Goal: Task Accomplishment & Management: Manage account settings

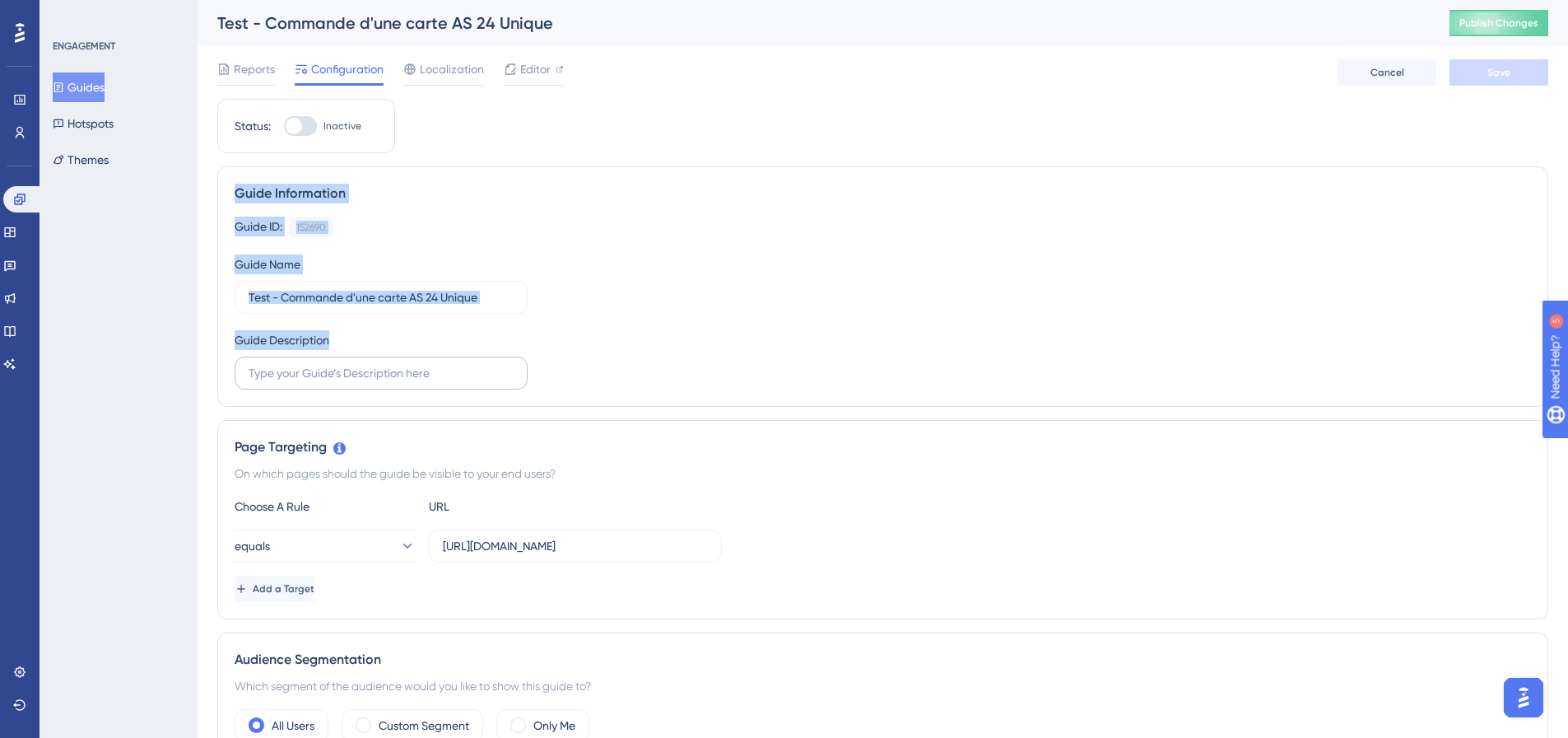
drag, startPoint x: 257, startPoint y: 195, endPoint x: 519, endPoint y: 371, distance: 315.6
click at [519, 371] on div "Guide Information Guide ID: 152690 Copy Guide Name Test - Commande d'une carte …" at bounding box center [882, 286] width 1331 height 240
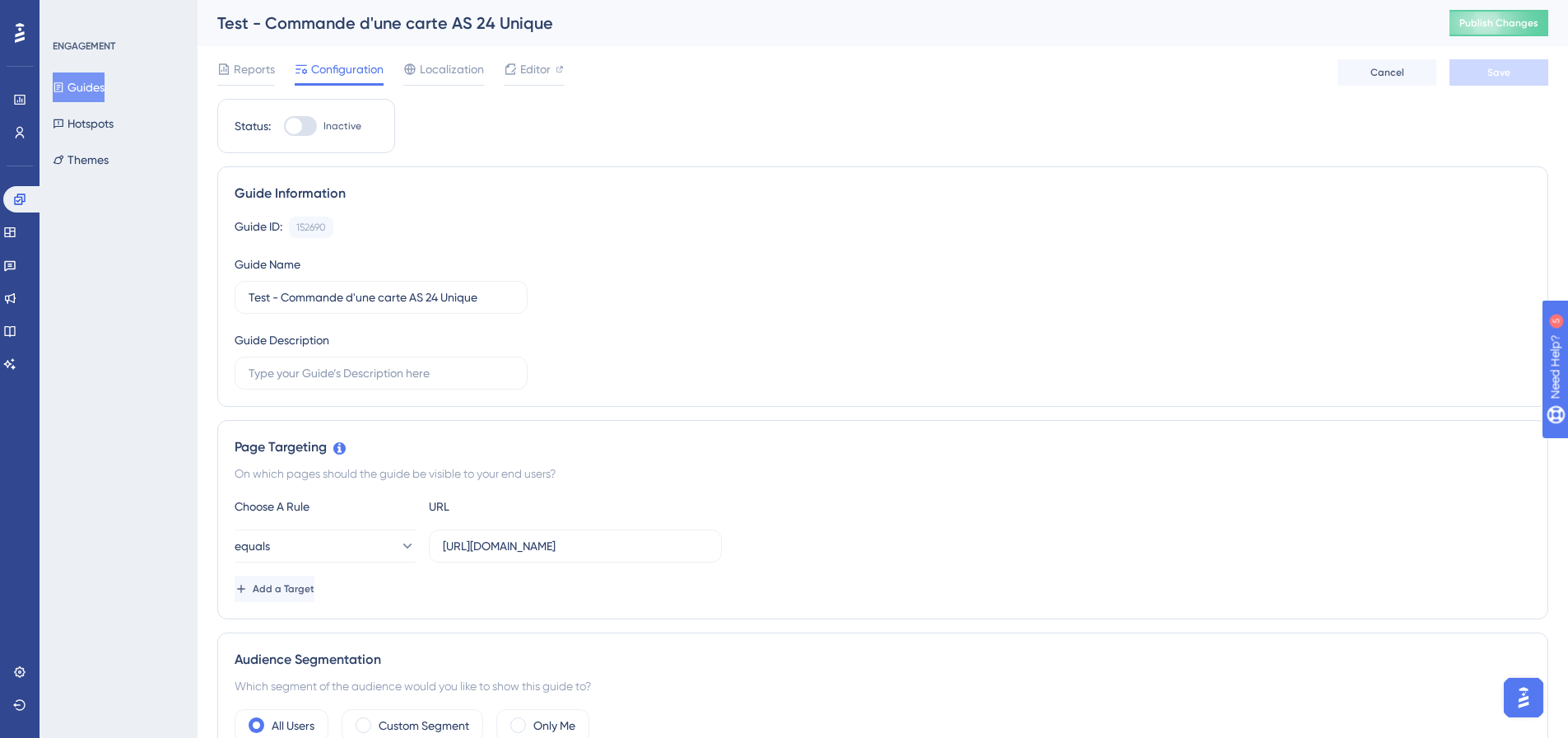
click at [616, 371] on div "Guide ID: 152690 Copy Guide Name Test - Commande d'une carte AS 24 Unique Guide…" at bounding box center [882, 302] width 1296 height 173
drag, startPoint x: 303, startPoint y: 217, endPoint x: 231, endPoint y: 192, distance: 76.2
click at [231, 192] on div "Guide Information Guide ID: 152690 Copy Guide Name Test - Commande d'une carte …" at bounding box center [882, 286] width 1331 height 240
drag, startPoint x: 231, startPoint y: 192, endPoint x: 237, endPoint y: 184, distance: 10.0
click at [232, 192] on div "Guide Information Guide ID: 152690 Copy Guide Name Test - Commande d'une carte …" at bounding box center [882, 286] width 1331 height 240
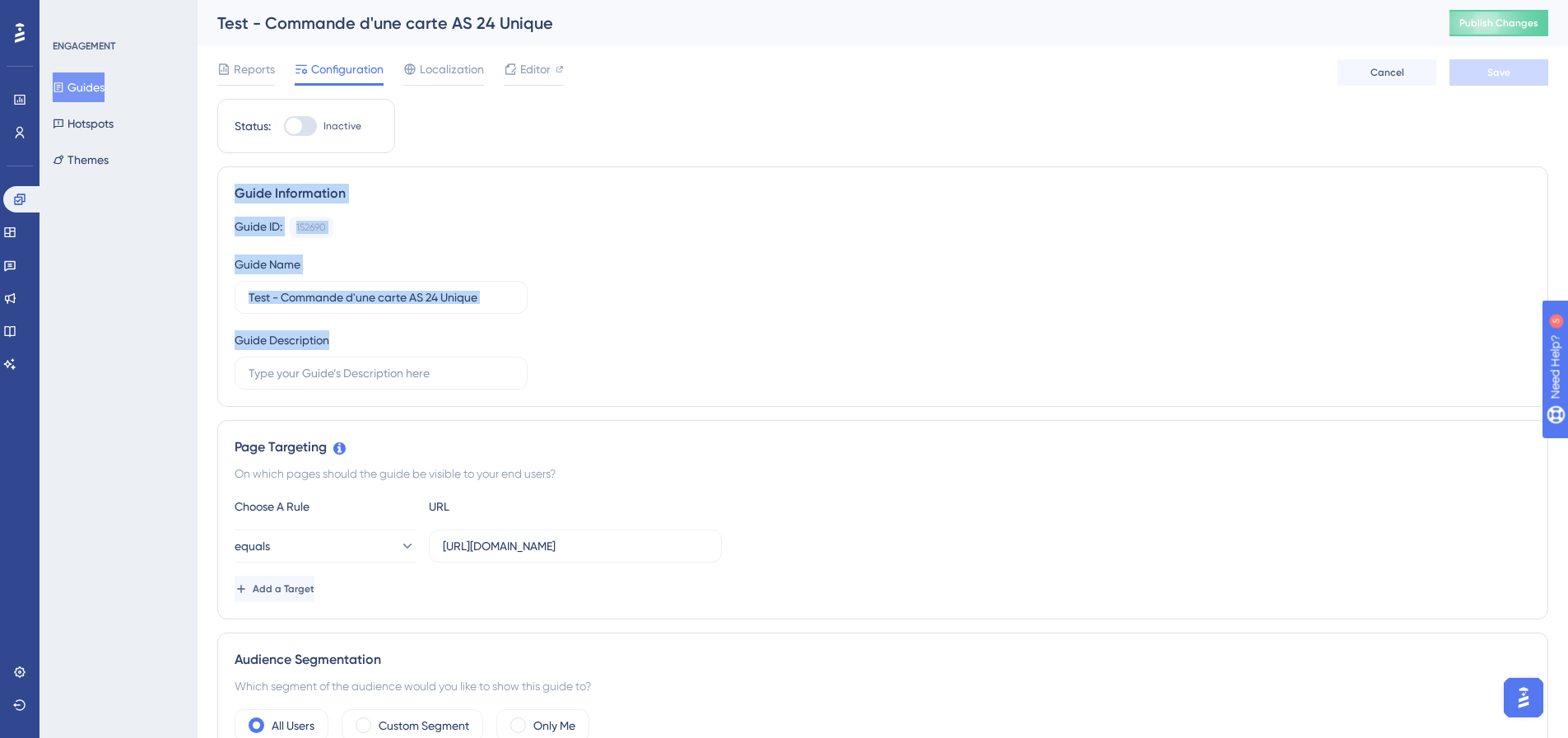
drag, startPoint x: 237, startPoint y: 184, endPoint x: 378, endPoint y: 330, distance: 203.0
click at [378, 330] on div "Guide Information Guide ID: 152690 Copy Guide Name Test - Commande d'une carte …" at bounding box center [882, 286] width 1331 height 240
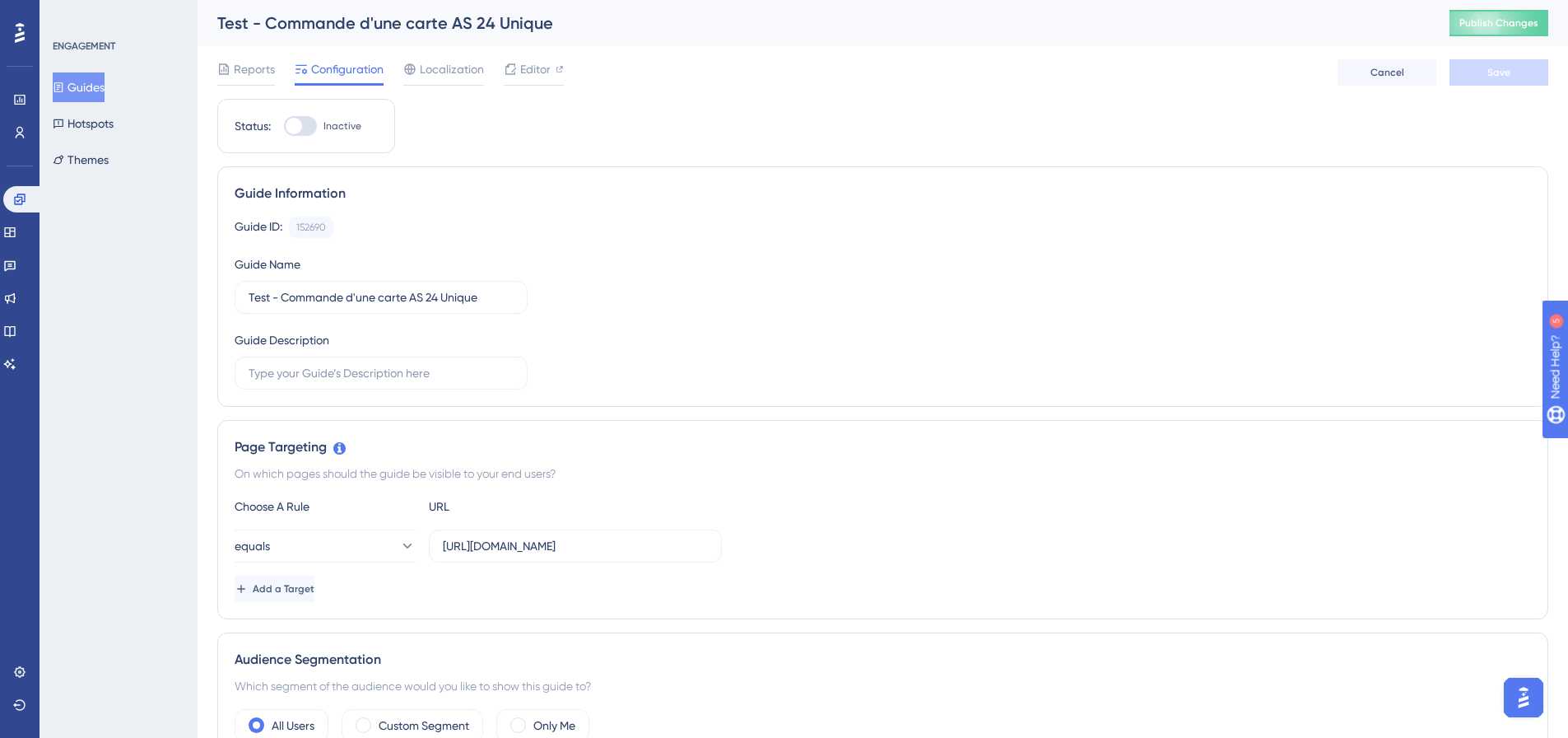
click at [378, 330] on div "Guide Description" at bounding box center [380, 360] width 293 height 59
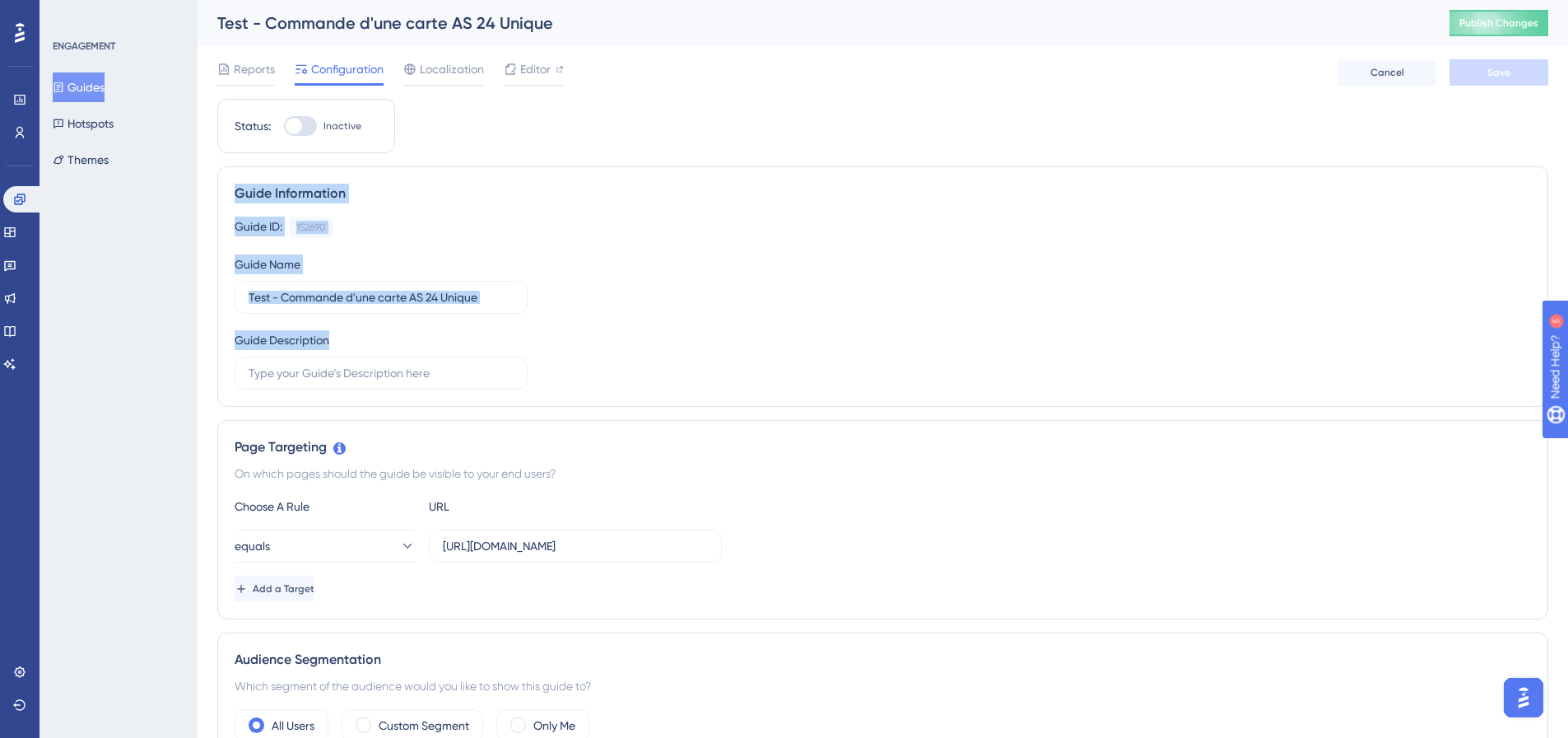
drag, startPoint x: 239, startPoint y: 188, endPoint x: 364, endPoint y: 337, distance: 194.5
click at [364, 337] on div "Guide Information Guide ID: 152690 Copy Guide Name Test - Commande d'une carte …" at bounding box center [882, 286] width 1331 height 240
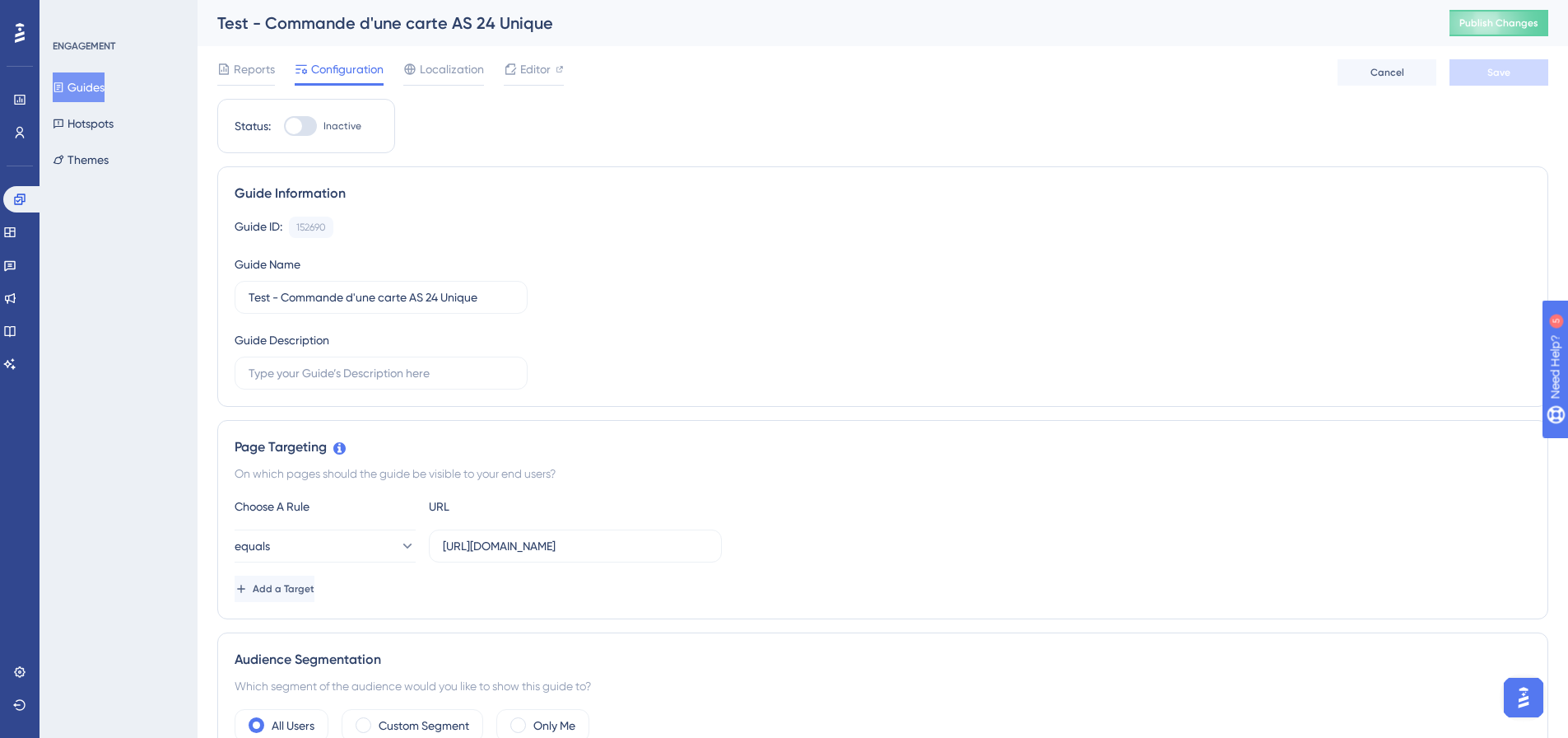
click at [364, 337] on div "Guide Description" at bounding box center [380, 360] width 293 height 59
drag, startPoint x: 356, startPoint y: 341, endPoint x: 234, endPoint y: 190, distance: 194.1
click at [234, 190] on div "Guide Information Guide ID: 152690 Copy Guide Name Test - Commande d'une carte …" at bounding box center [882, 286] width 1331 height 240
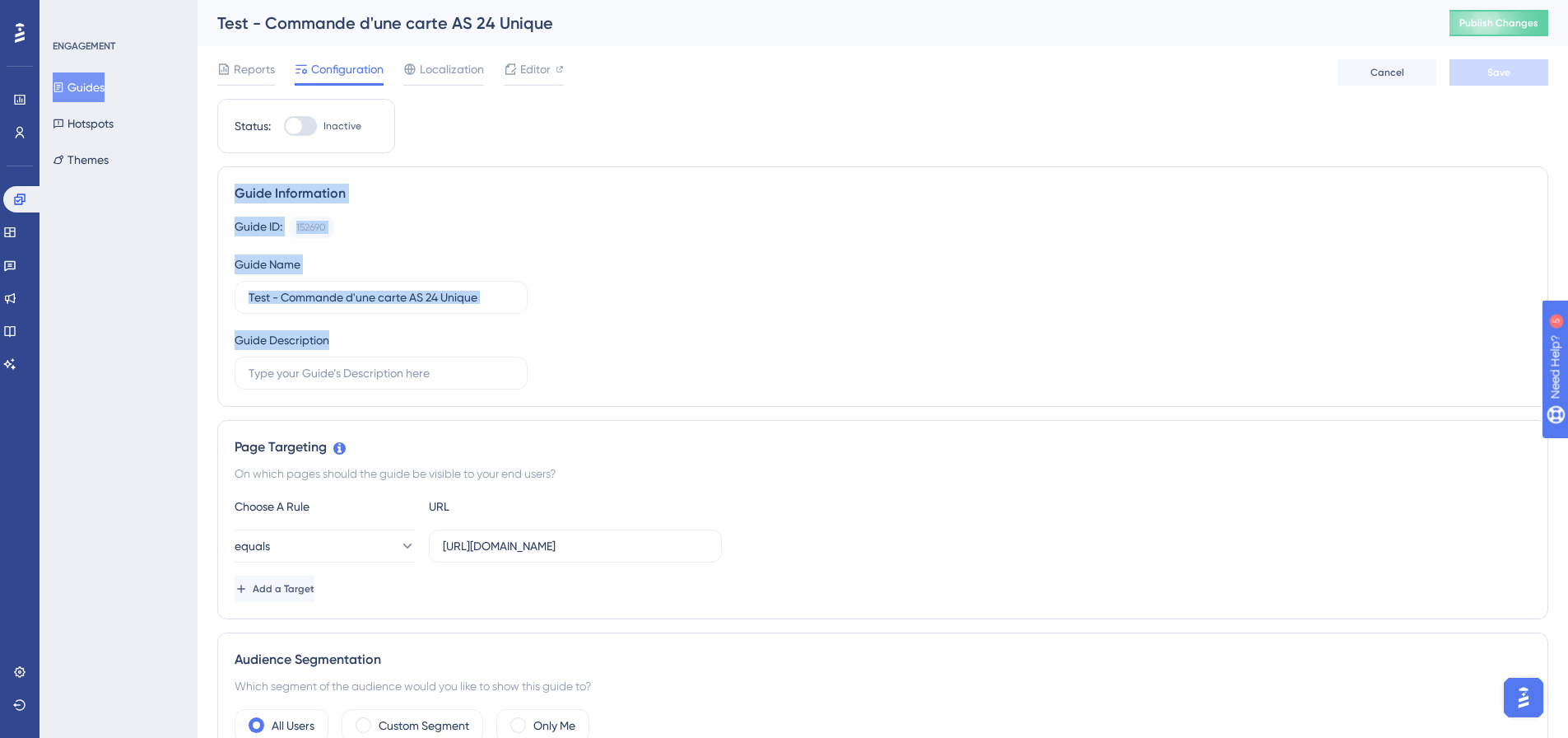
drag, startPoint x: 234, startPoint y: 190, endPoint x: 343, endPoint y: 333, distance: 179.8
click at [343, 333] on div "Guide Information Guide ID: 152690 Copy Guide Name Test - Commande d'une carte …" at bounding box center [882, 286] width 1331 height 240
click at [343, 333] on div "Guide Description" at bounding box center [380, 360] width 293 height 59
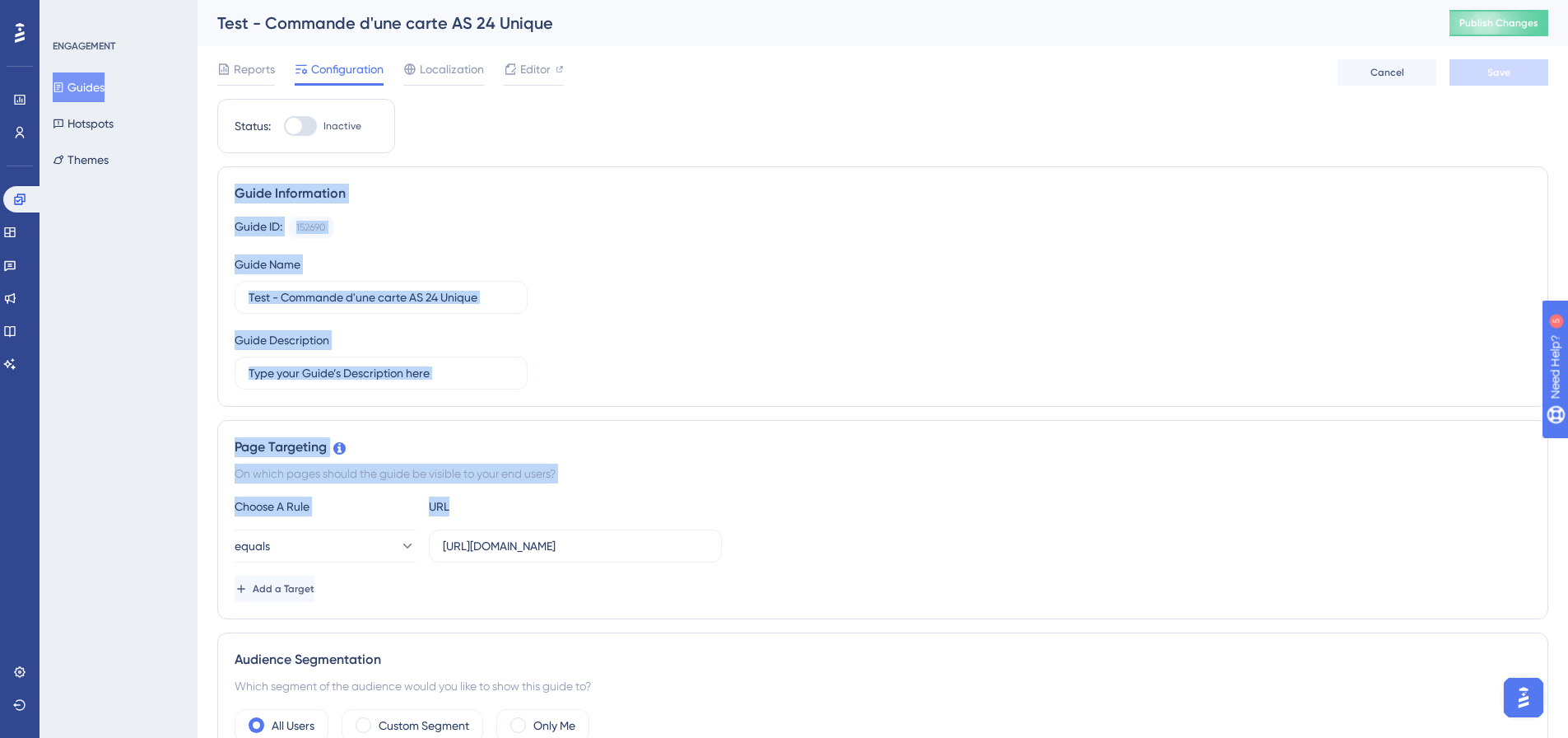
drag, startPoint x: 229, startPoint y: 182, endPoint x: 840, endPoint y: 502, distance: 689.7
click at [840, 502] on div "Choose A Rule URL" at bounding box center [882, 506] width 1296 height 20
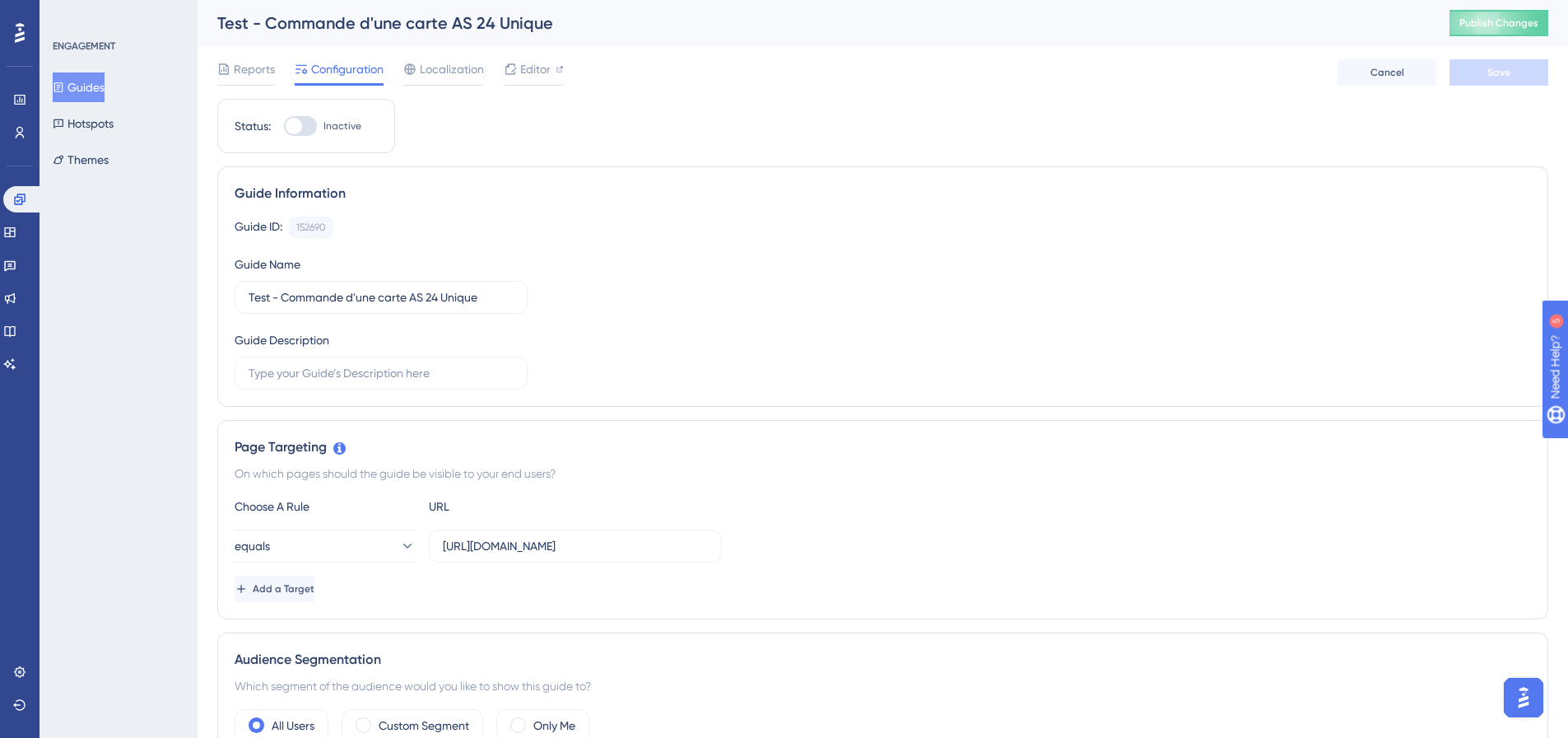
click at [92, 88] on button "Guides" at bounding box center [78, 88] width 52 height 30
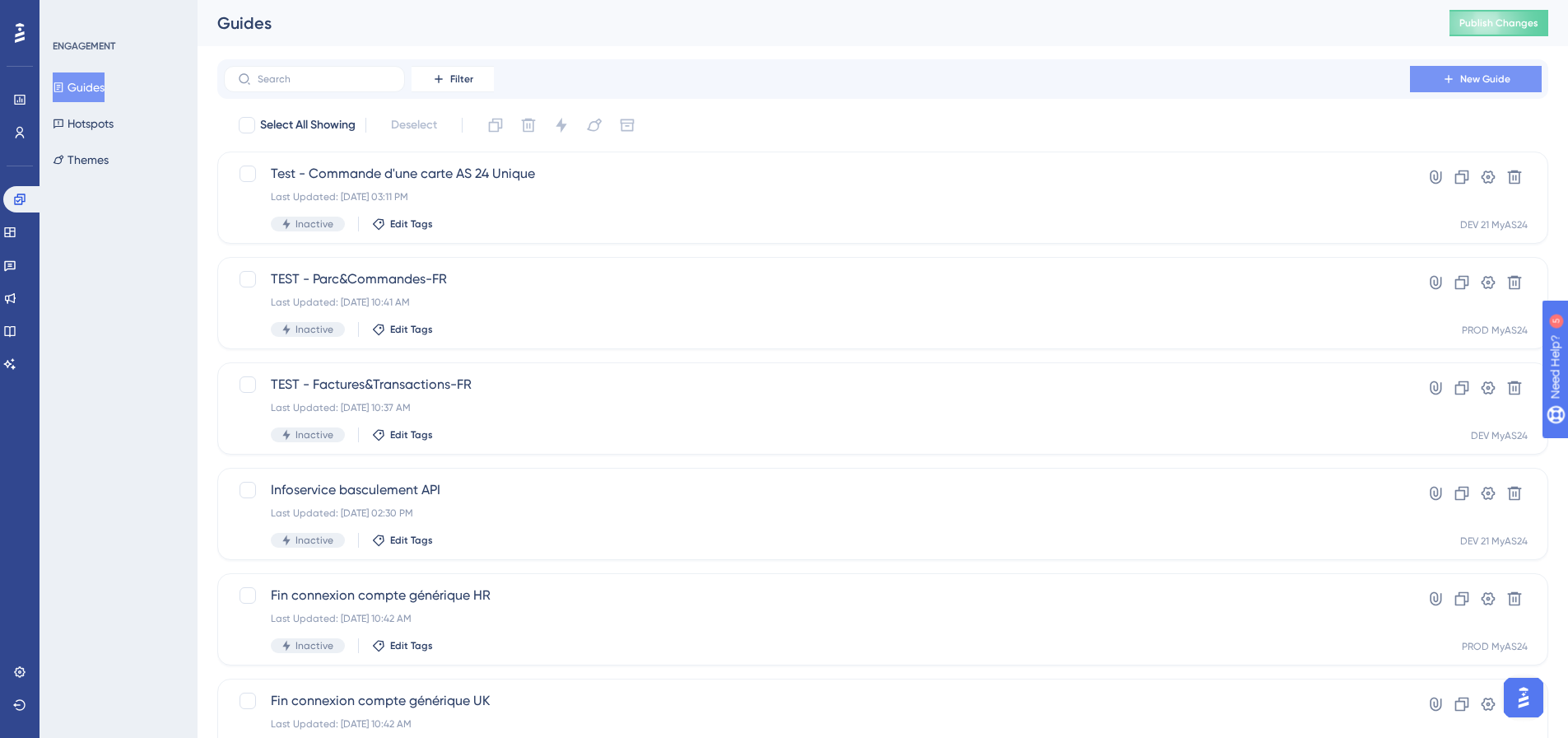
click at [1495, 88] on button "New Guide" at bounding box center [1476, 79] width 132 height 26
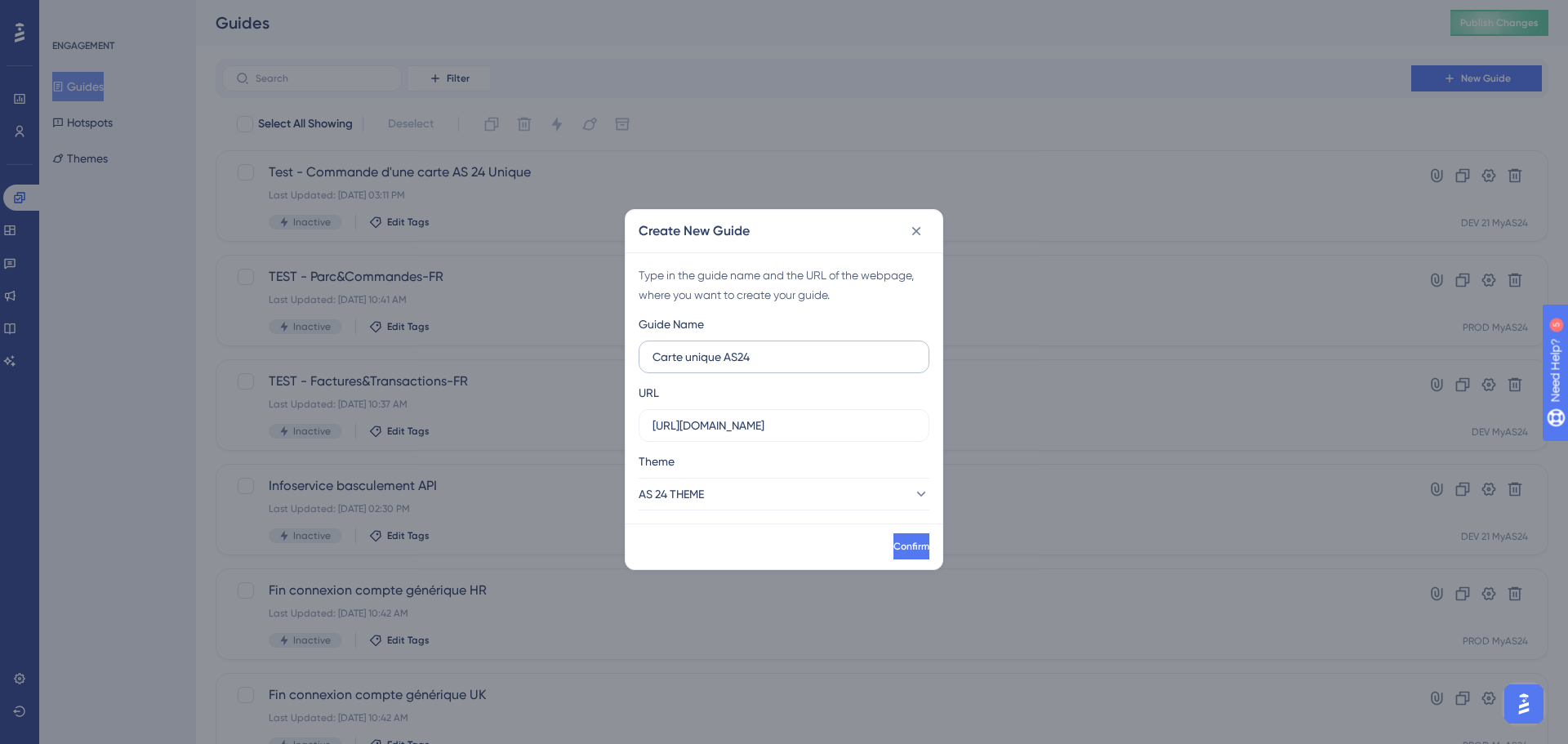
click at [735, 355] on input "Carte unique AS24" at bounding box center [784, 357] width 263 height 18
click at [777, 359] on input "Carte unique AS 24" at bounding box center [784, 357] width 263 height 18
drag, startPoint x: 662, startPoint y: 351, endPoint x: 814, endPoint y: 358, distance: 152.2
click at [814, 358] on input "Carte unique AS 24" at bounding box center [784, 357] width 263 height 18
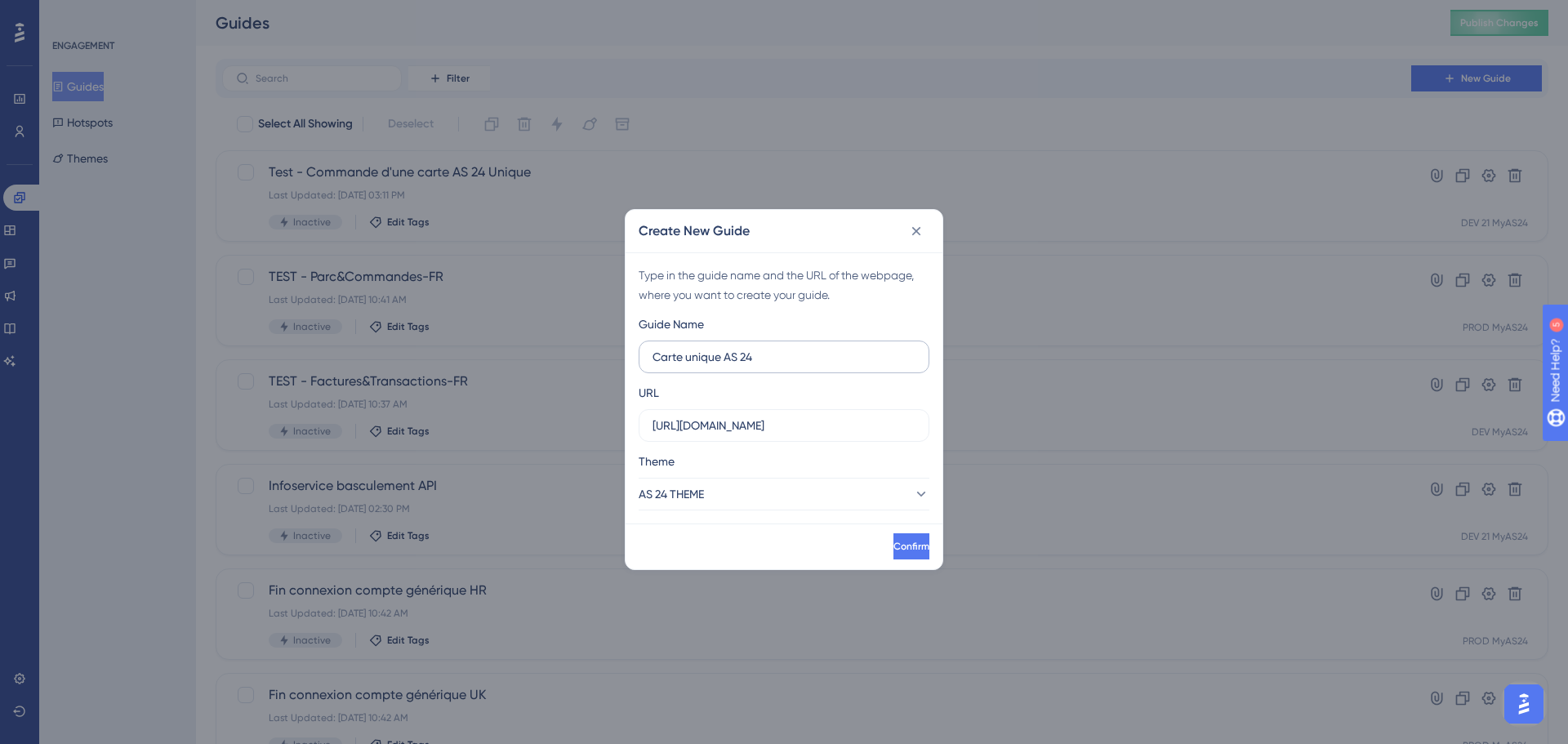
click at [652, 354] on label "Carte unique AS 24" at bounding box center [784, 357] width 291 height 33
click at [653, 354] on input "Carte unique AS 24" at bounding box center [784, 357] width 263 height 18
click at [813, 365] on input "Parcours - Carte unique AS 24" at bounding box center [784, 357] width 263 height 18
type input "Parcours - Carte unique AS 24"
click at [834, 418] on input "[URL][DOMAIN_NAME]" at bounding box center [784, 426] width 263 height 18
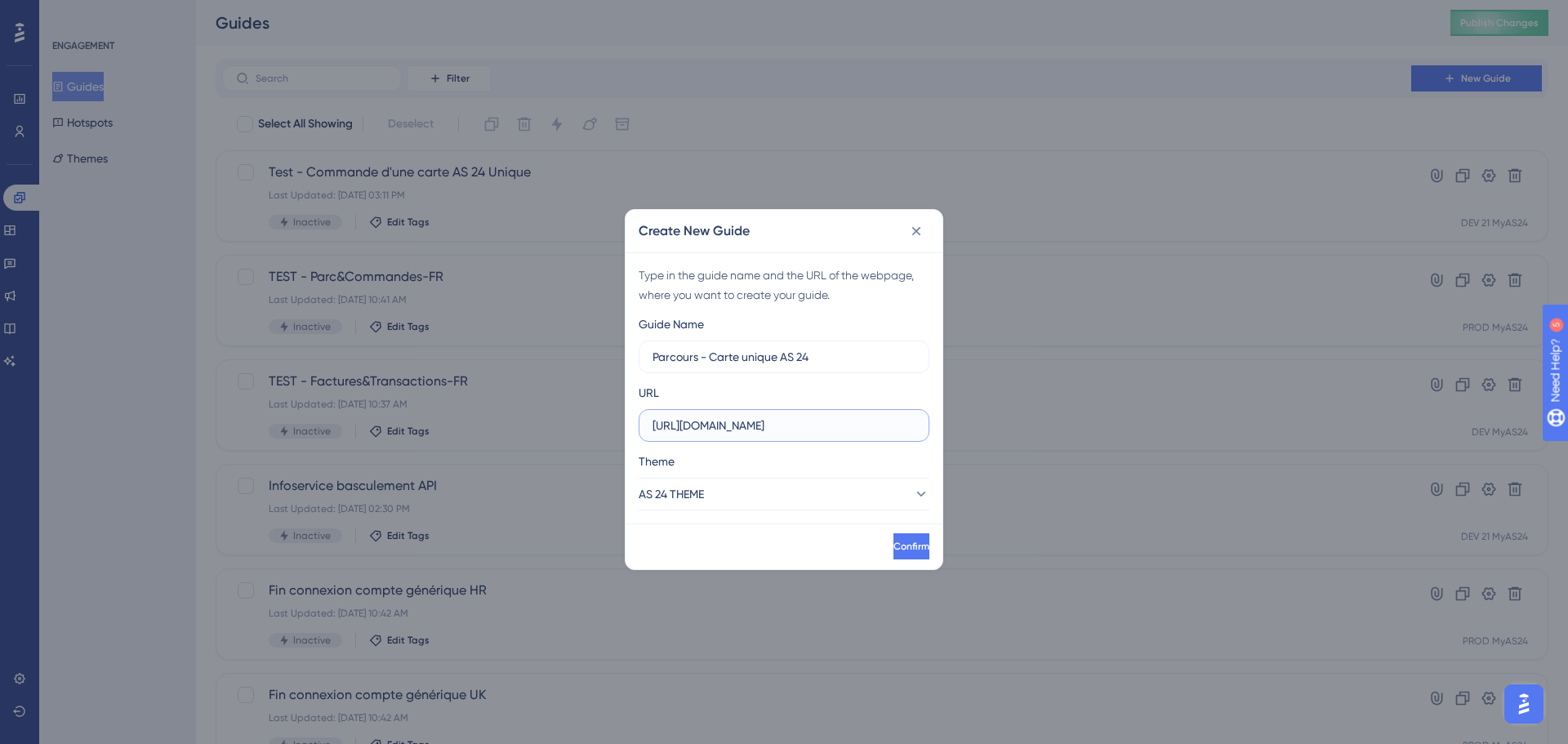
click at [834, 418] on input "[URL][DOMAIN_NAME]" at bounding box center [784, 426] width 263 height 18
paste input "[DOMAIN_NAME]:42204/extranet/fr/parc/cards/list-cards"
type input "[URL][DOMAIN_NAME]"
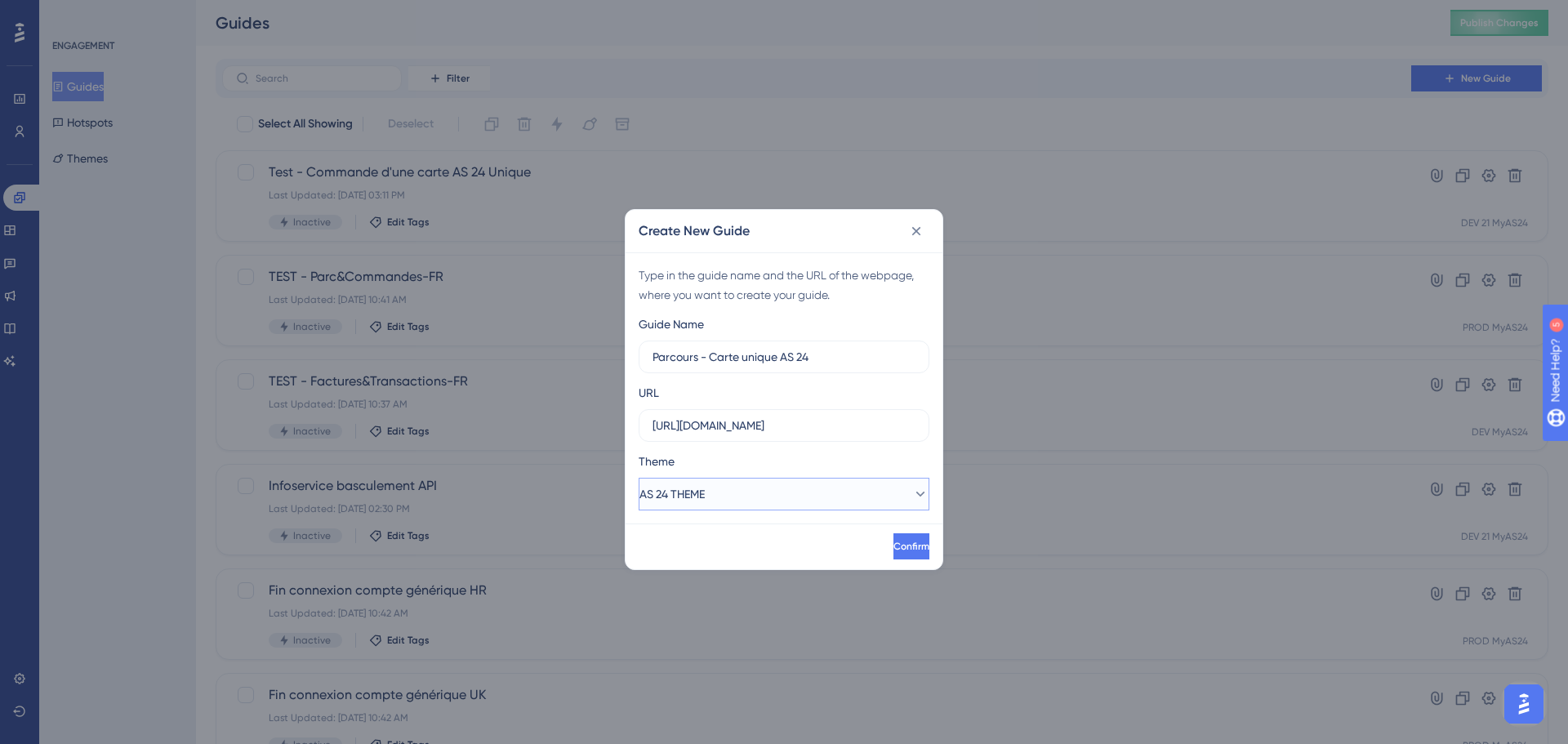
click at [881, 489] on button "AS 24 THEME" at bounding box center [784, 494] width 291 height 33
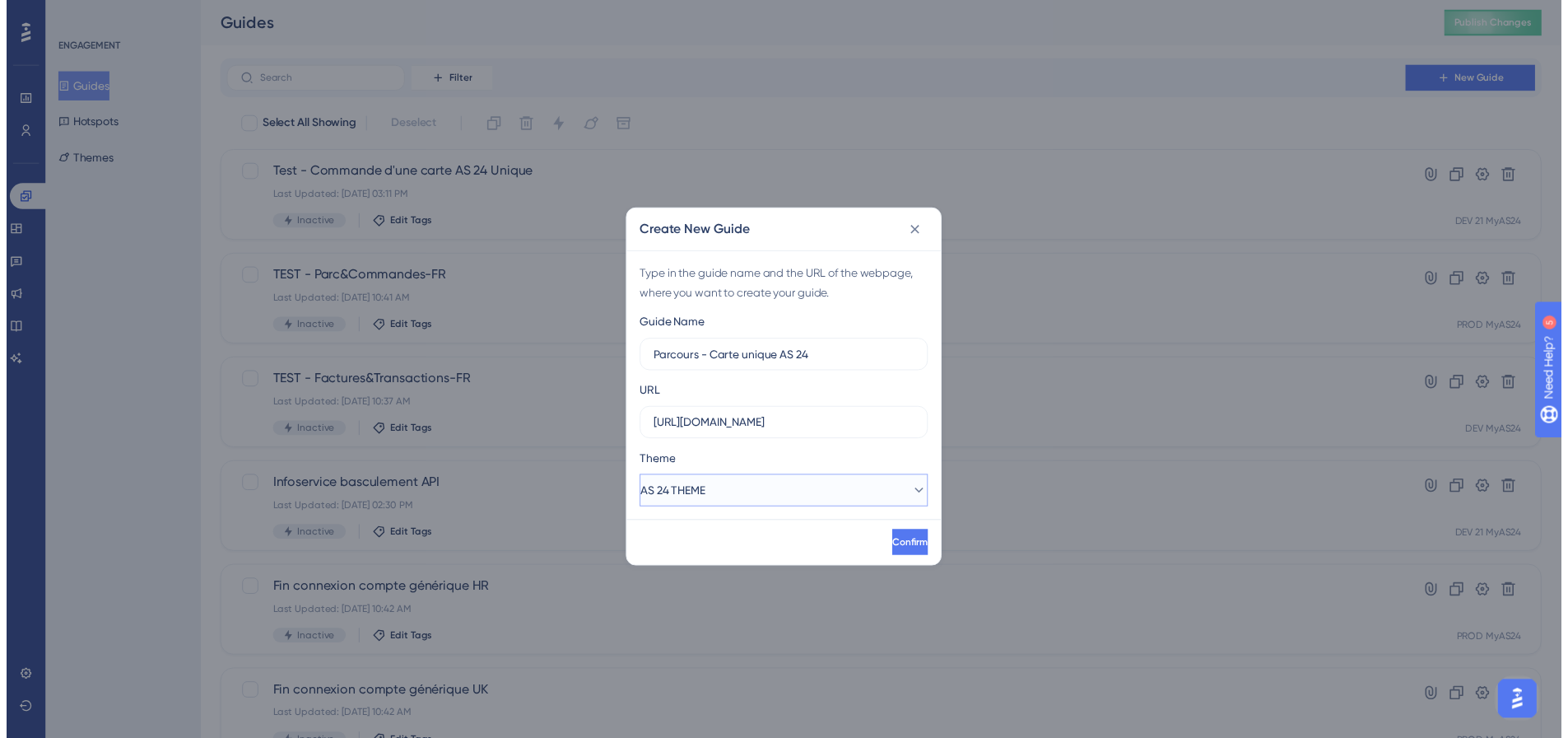
scroll to position [0, 0]
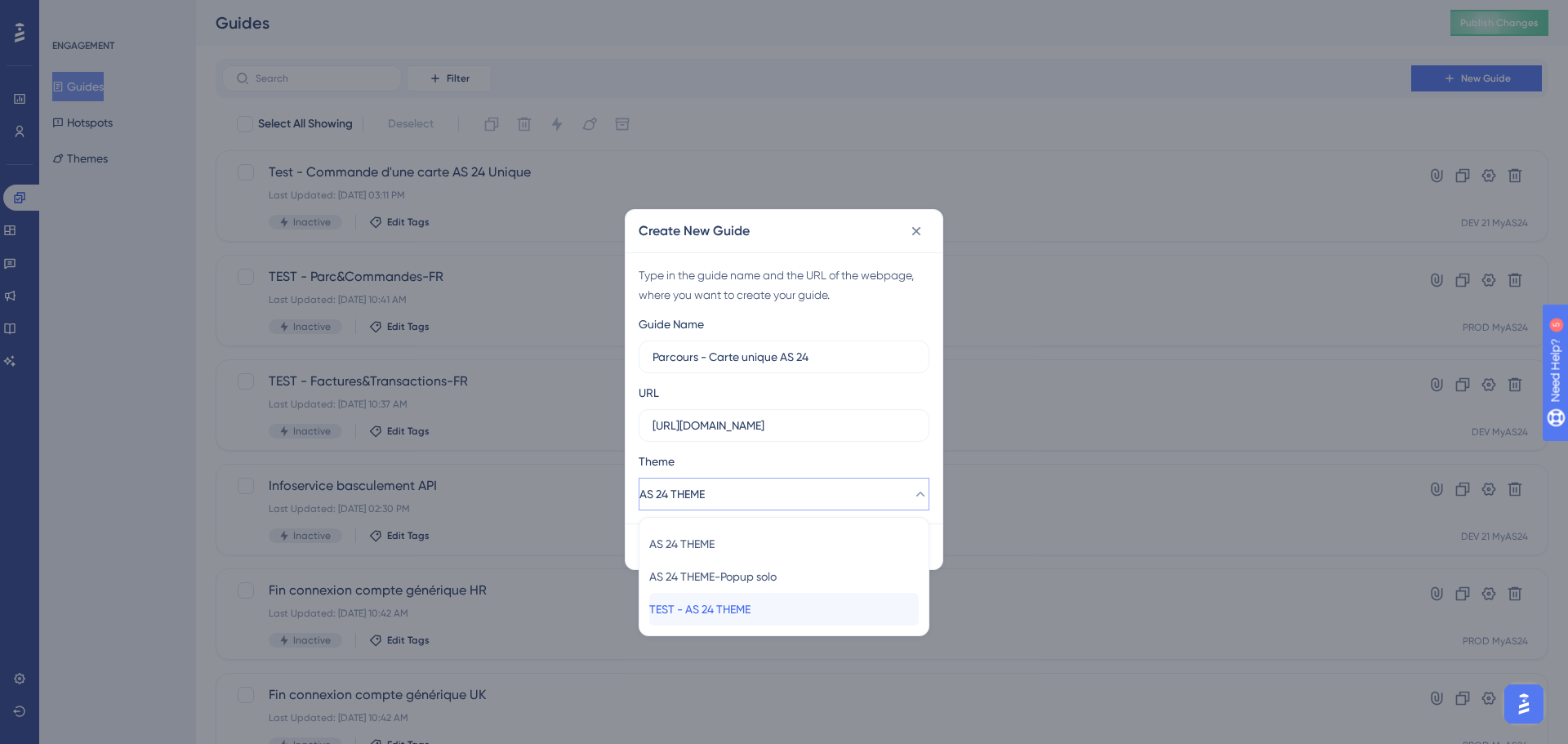
click at [838, 602] on div "TEST - AS 24 THEME TEST - AS 24 THEME" at bounding box center [784, 609] width 269 height 33
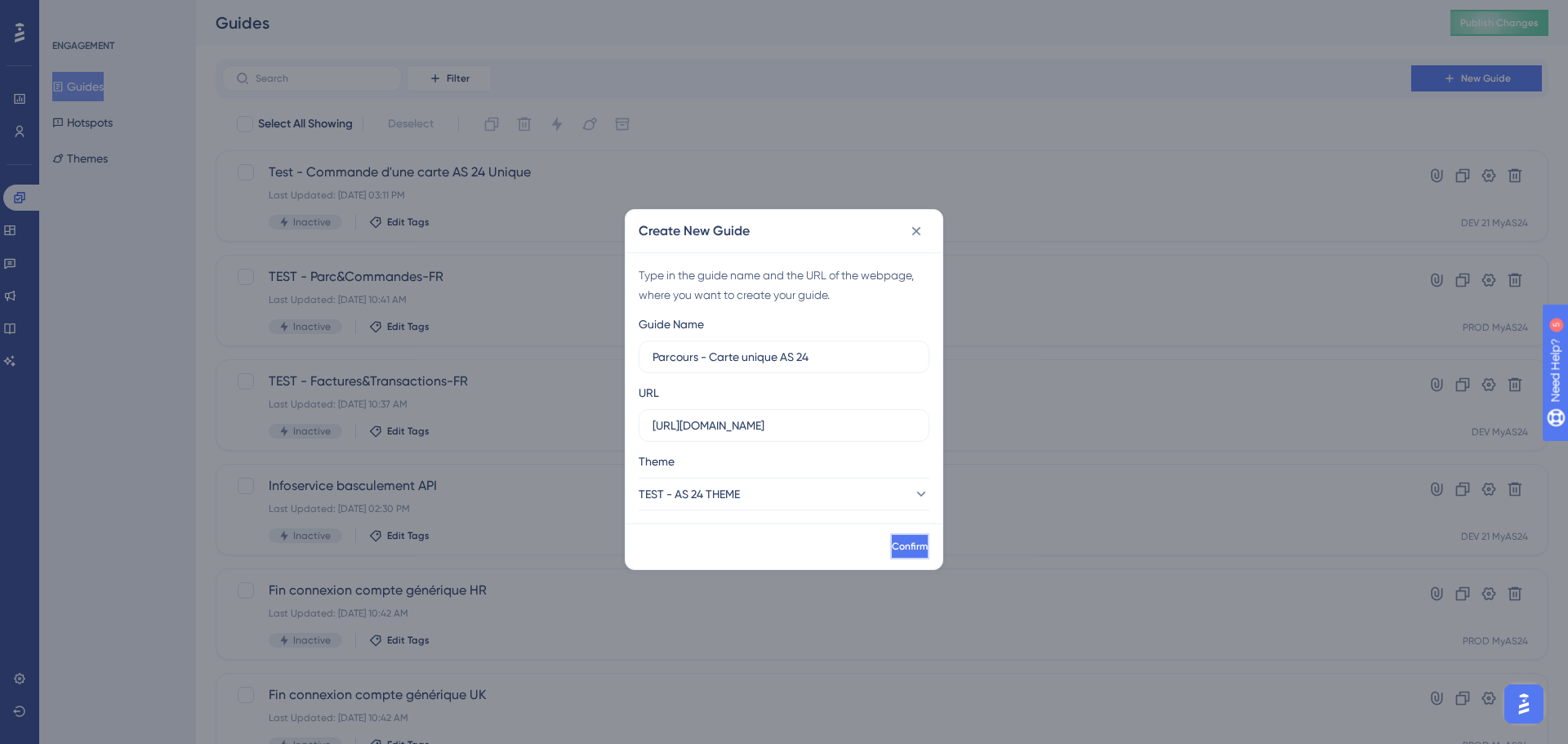
click at [892, 548] on span "Confirm" at bounding box center [910, 546] width 36 height 13
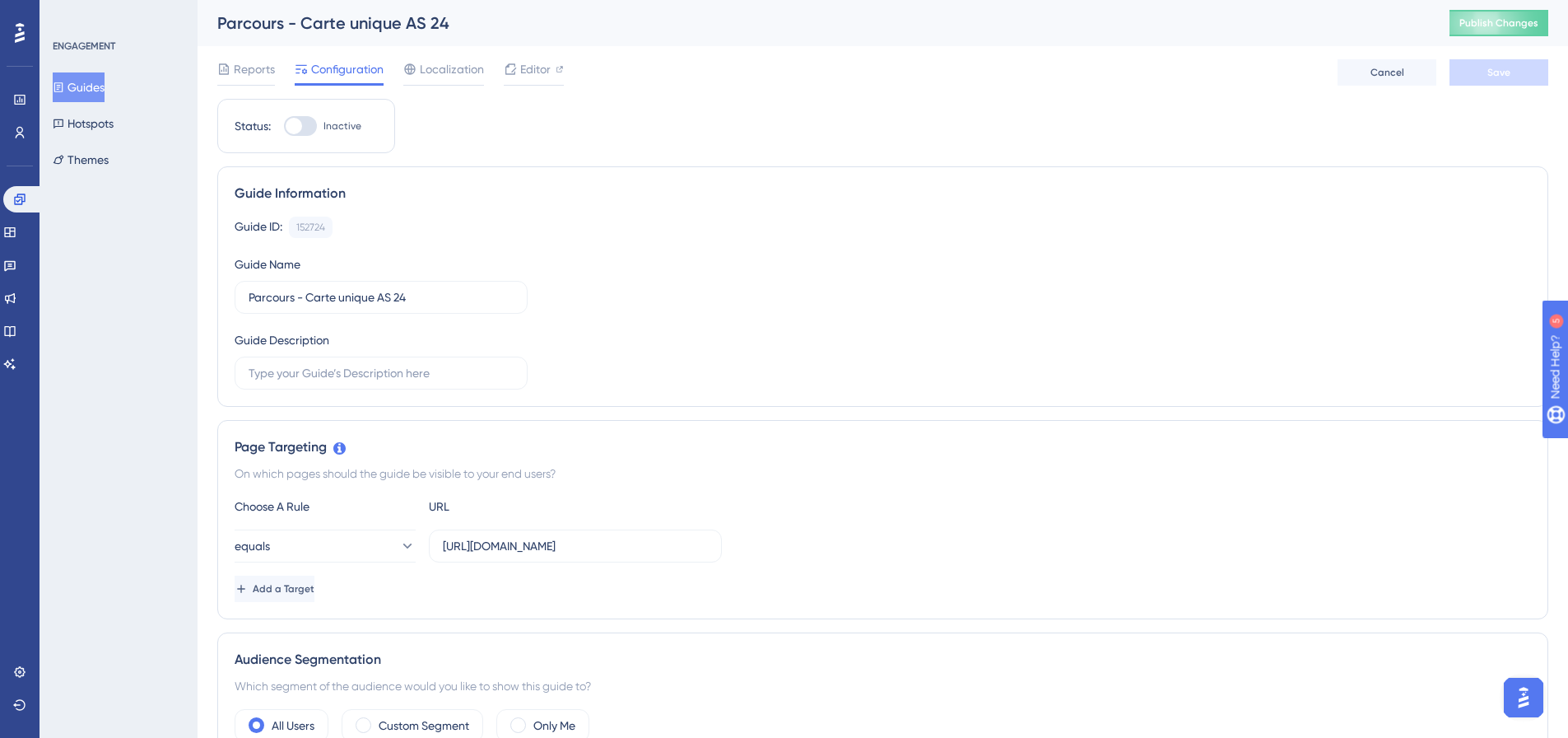
click at [104, 88] on button "Guides" at bounding box center [78, 88] width 52 height 30
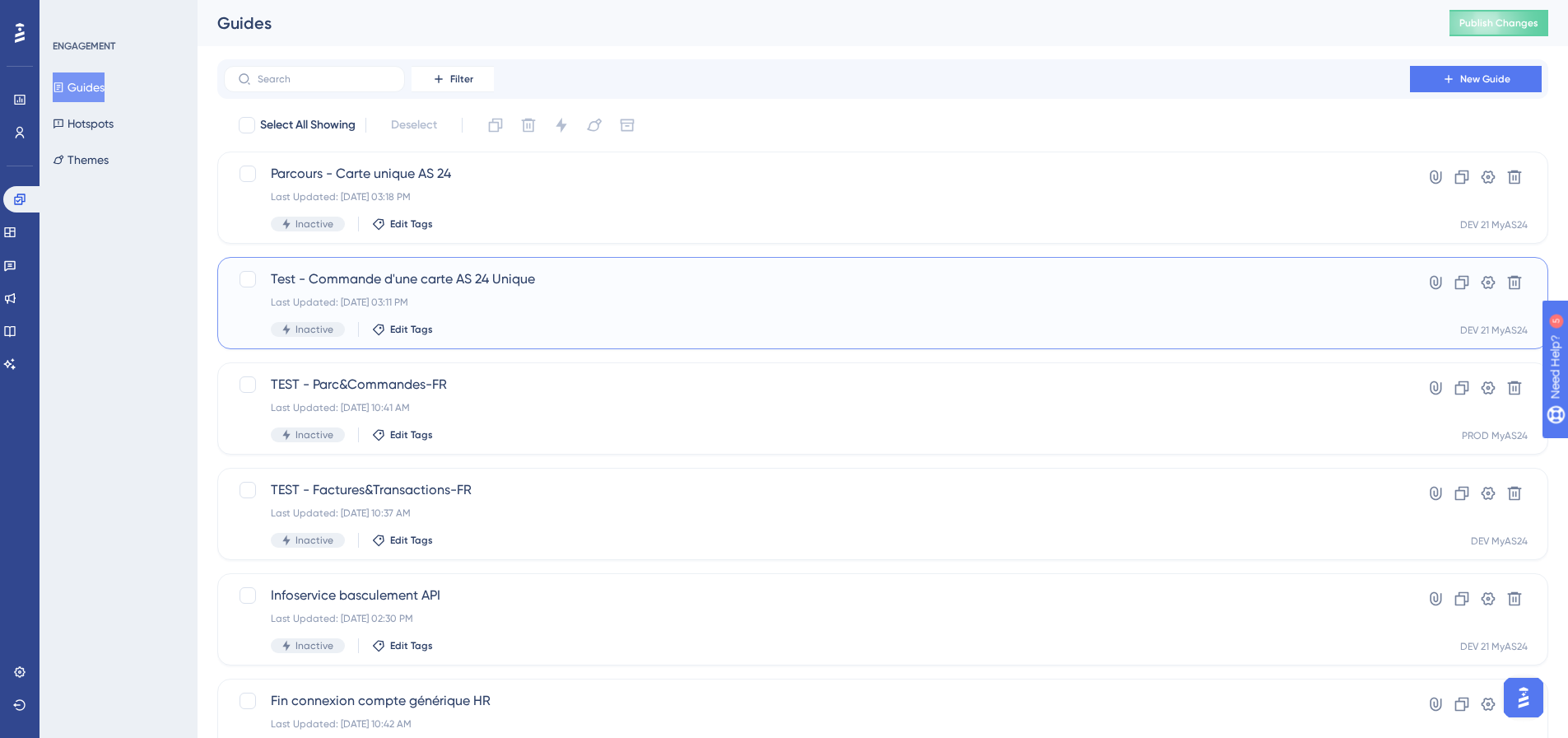
click at [527, 283] on span "Test - Commande d'une carte AS 24 Unique" at bounding box center [816, 279] width 1092 height 20
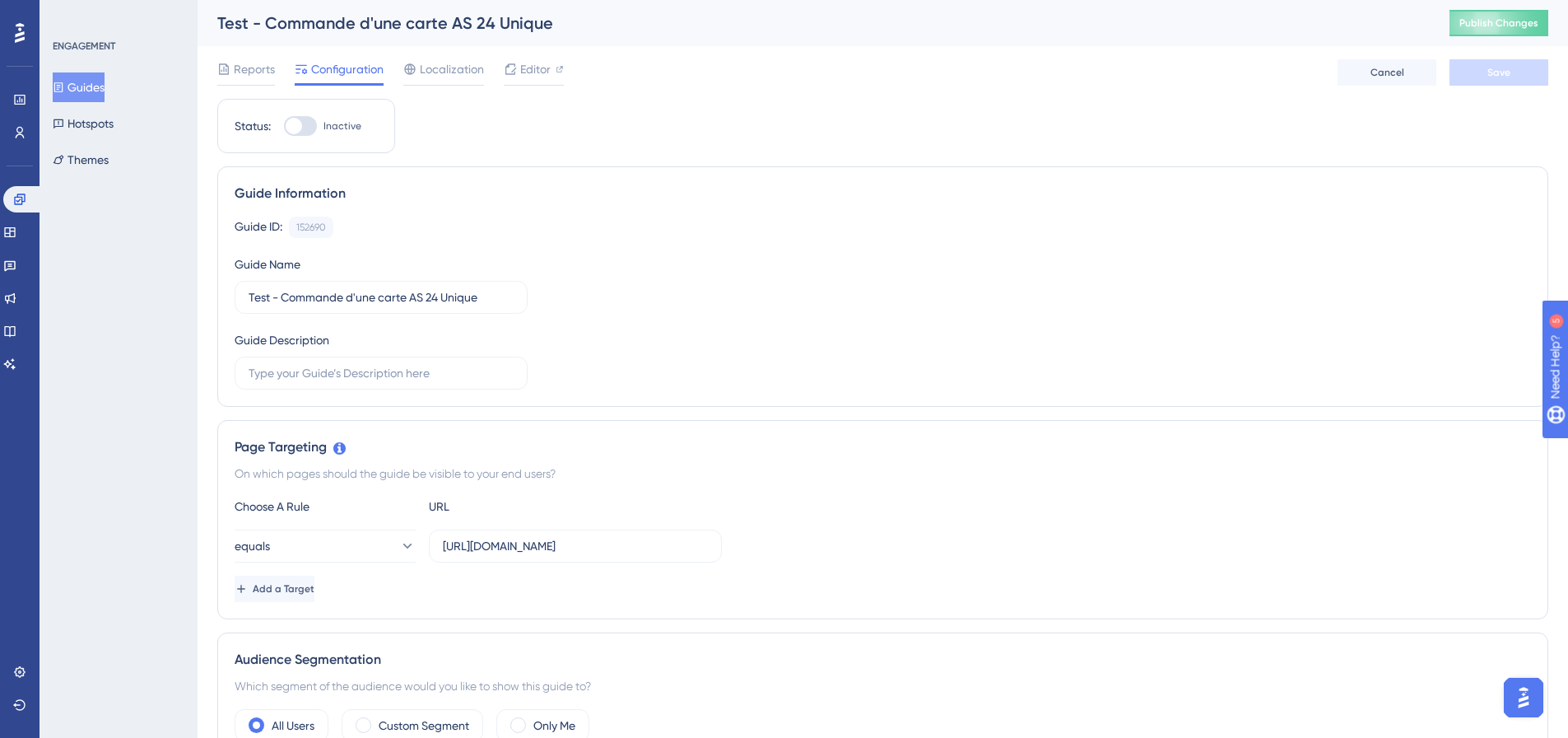
click at [102, 79] on button "Guides" at bounding box center [78, 88] width 52 height 30
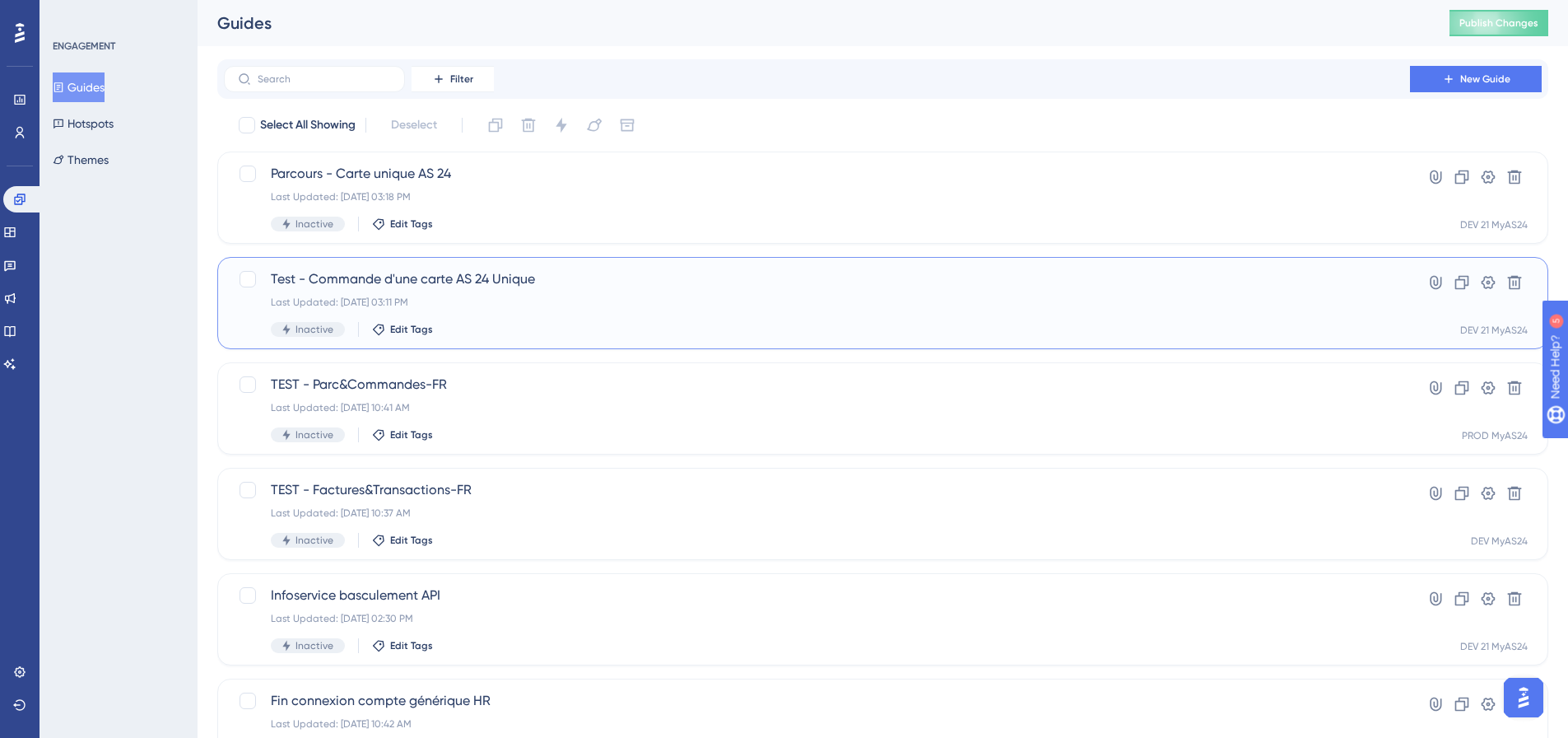
click at [509, 277] on span "Test - Commande d'une carte AS 24 Unique" at bounding box center [816, 279] width 1092 height 20
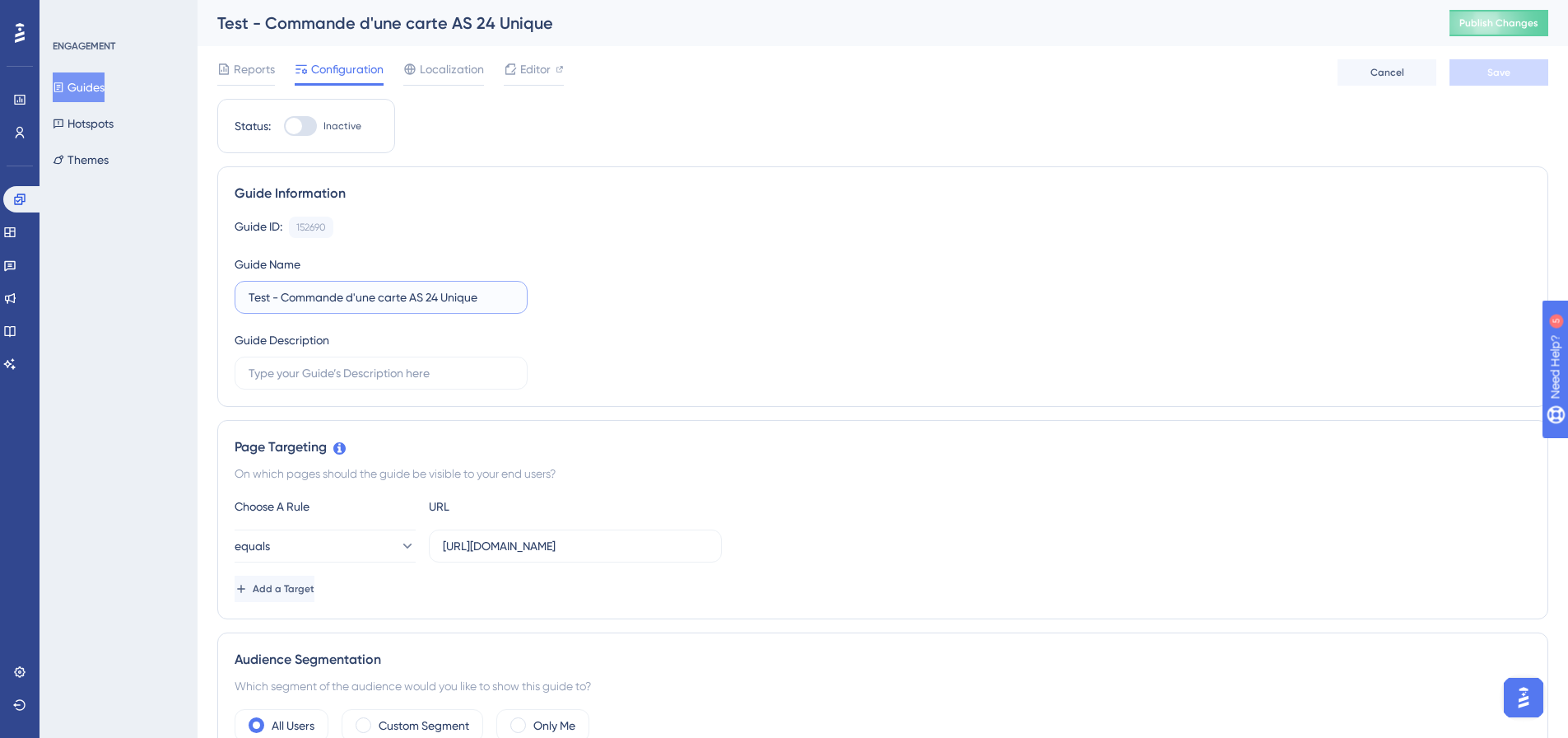
drag, startPoint x: 504, startPoint y: 291, endPoint x: 427, endPoint y: 291, distance: 77.0
click at [427, 291] on input "Test - Commande d'une carte AS 24 Unique" at bounding box center [380, 297] width 265 height 18
drag, startPoint x: 462, startPoint y: 302, endPoint x: 502, endPoint y: 301, distance: 40.0
click at [463, 302] on input "Test - Commande d'une carte AS 24 Unique" at bounding box center [380, 297] width 265 height 18
click at [494, 299] on input "Test - Commande d'une carte AS 24 Unique" at bounding box center [380, 297] width 265 height 18
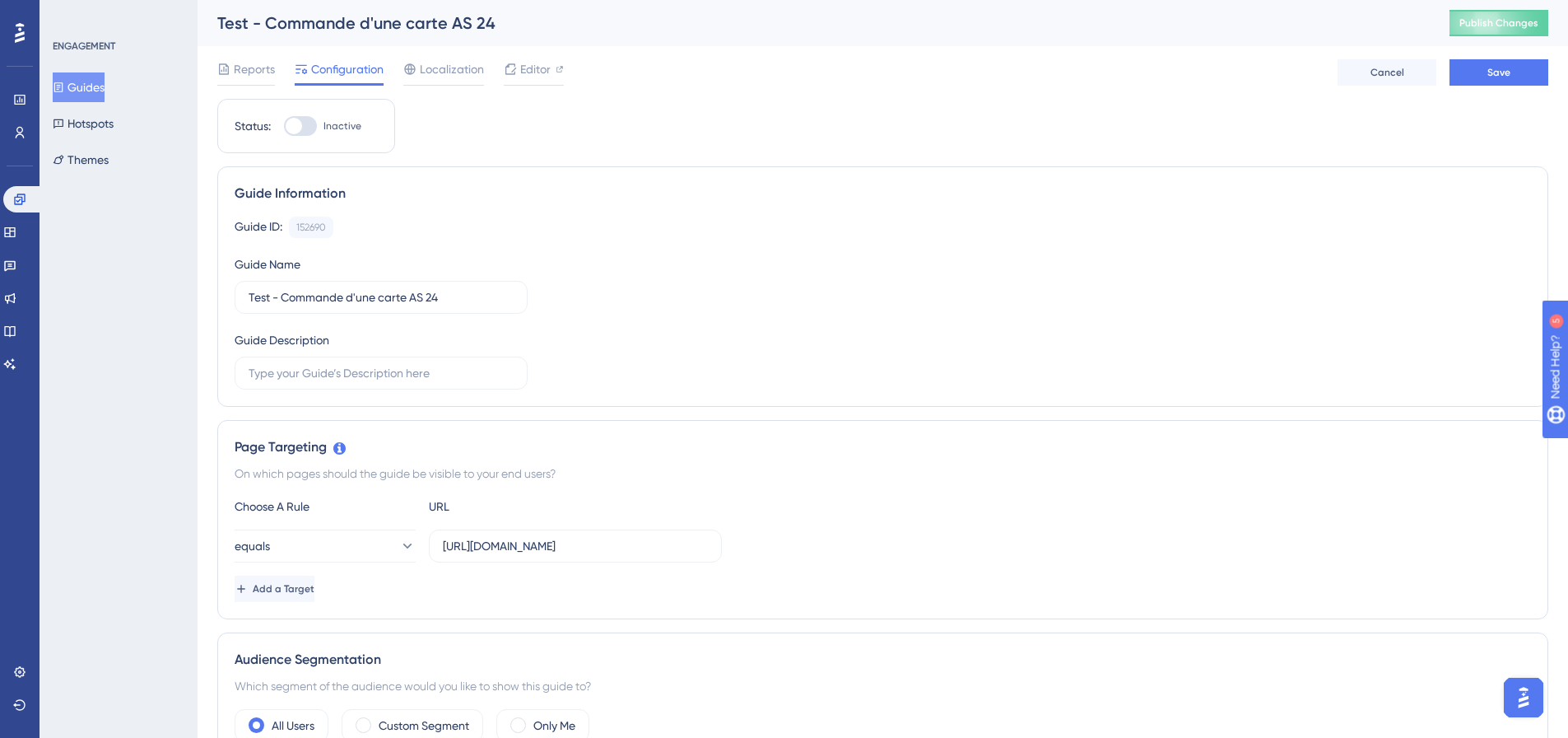
click at [541, 187] on div "Guide Information" at bounding box center [882, 193] width 1296 height 20
click at [1496, 68] on span "Save" at bounding box center [1499, 73] width 23 height 13
drag, startPoint x: 271, startPoint y: 295, endPoint x: 220, endPoint y: 295, distance: 51.0
click at [220, 295] on div "Guide Information Guide ID: 152690 Copy Guide Name Test - Commande d'une carte …" at bounding box center [882, 286] width 1331 height 240
click at [601, 184] on div "Guide Information" at bounding box center [882, 193] width 1296 height 20
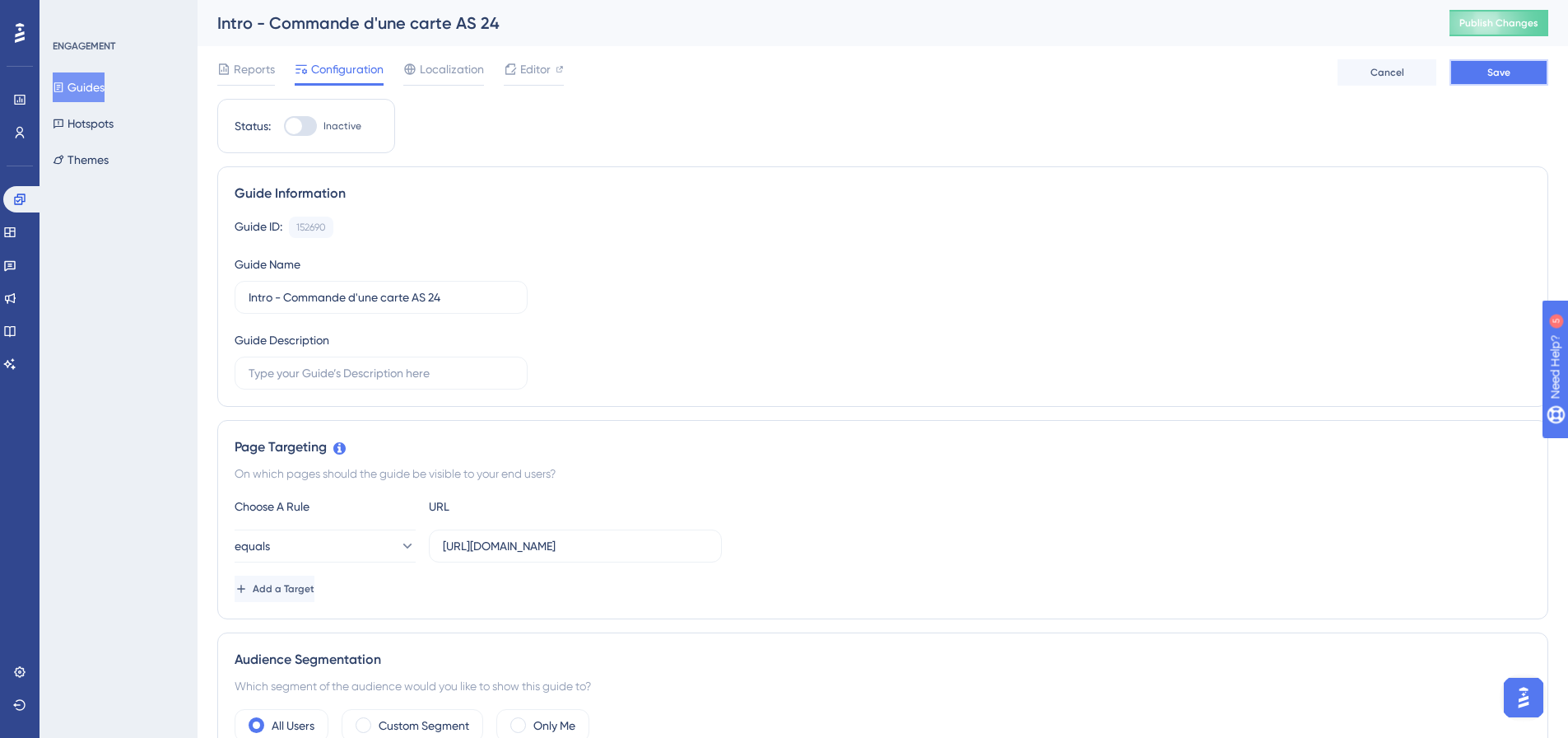
click at [1506, 75] on span "Save" at bounding box center [1499, 73] width 23 height 13
click at [248, 296] on input "Intro - Commande d'une carte AS 24" at bounding box center [380, 297] width 265 height 18
type input "(test) Intro - Commande d'une carte AS 24"
click at [1513, 71] on button "Save" at bounding box center [1499, 73] width 99 height 26
click at [104, 94] on button "Guides" at bounding box center [78, 88] width 52 height 30
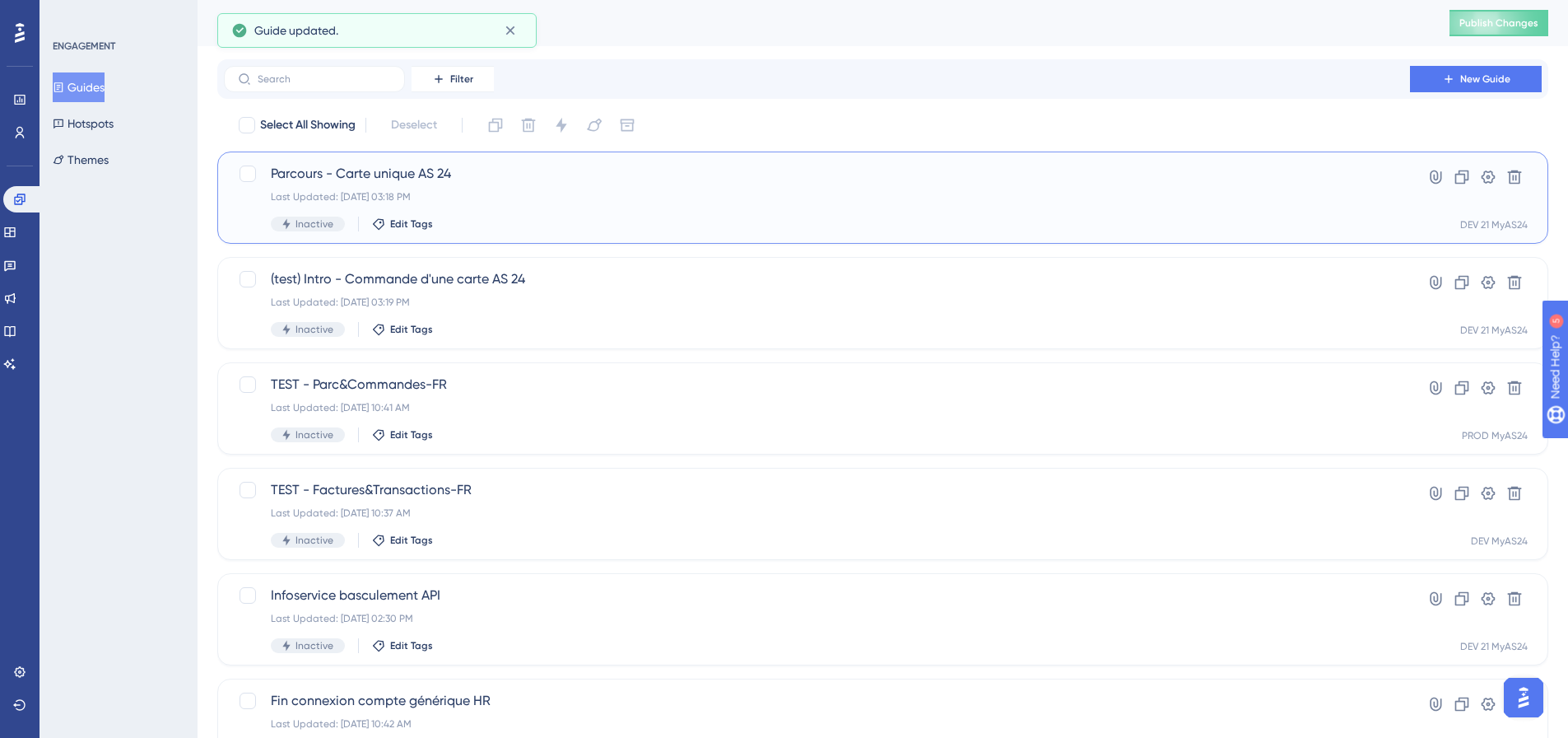
click at [470, 182] on span "Parcours - Carte unique AS 24" at bounding box center [816, 173] width 1092 height 20
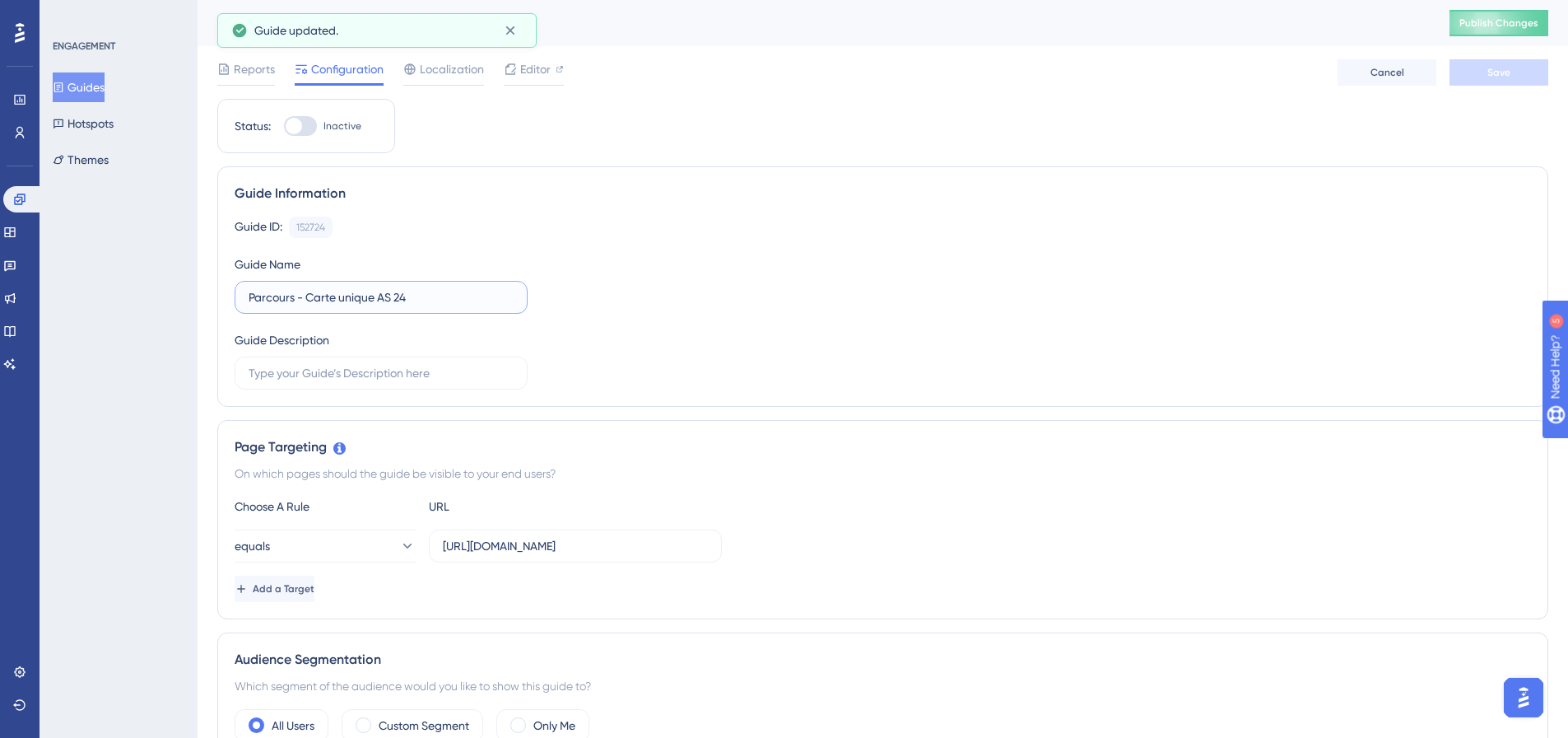
click at [248, 296] on input "Parcours - Carte unique AS 24" at bounding box center [380, 297] width 265 height 18
type input "(test) Parcours - Carte unique AS 24"
click at [1509, 73] on span "Save" at bounding box center [1499, 73] width 23 height 13
click at [90, 97] on button "Guides" at bounding box center [78, 88] width 52 height 30
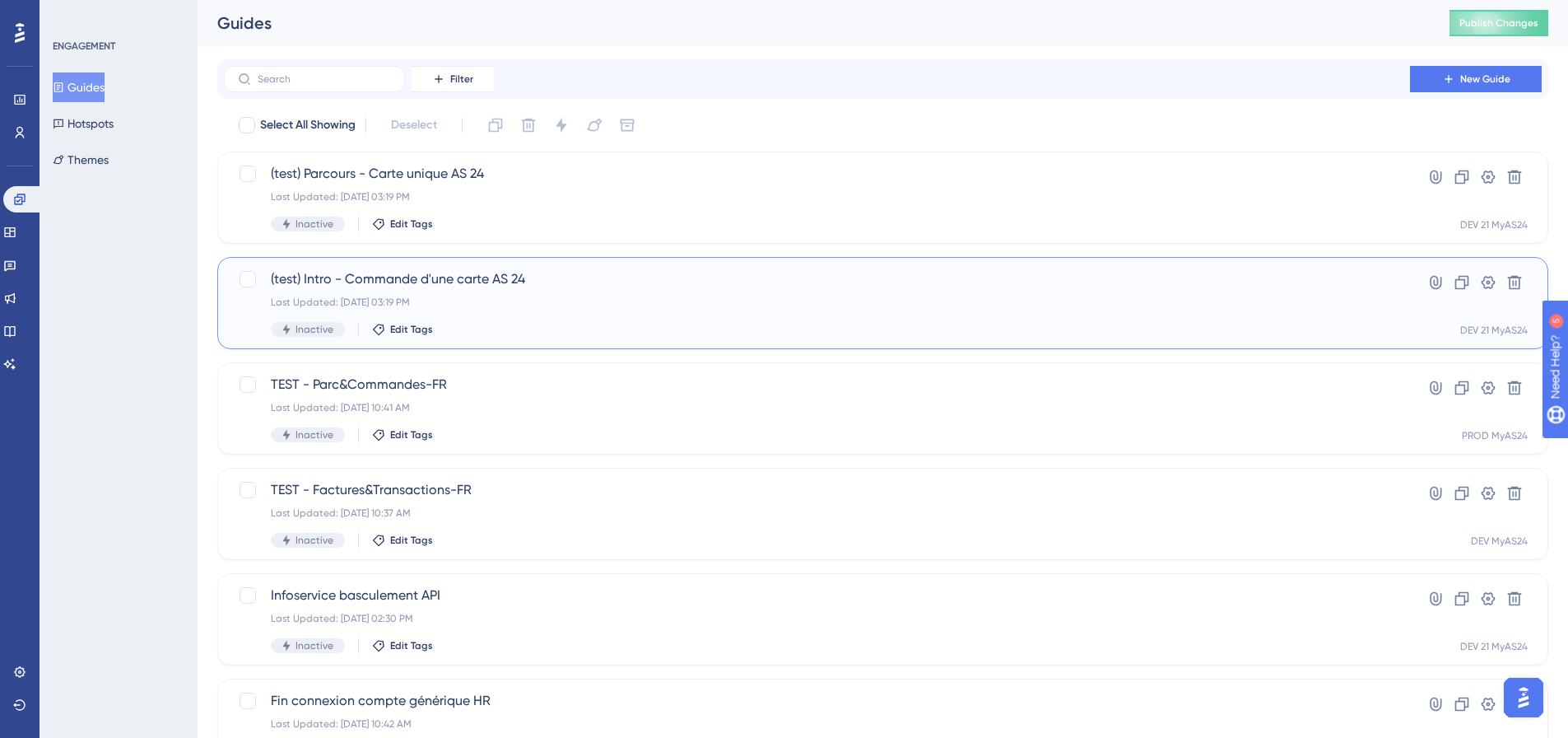
click at [557, 294] on div "(test) Intro - Commande d'une carte AS 24 Last Updated: [DATE] 03:19 PM Inactiv…" at bounding box center [816, 303] width 1092 height 68
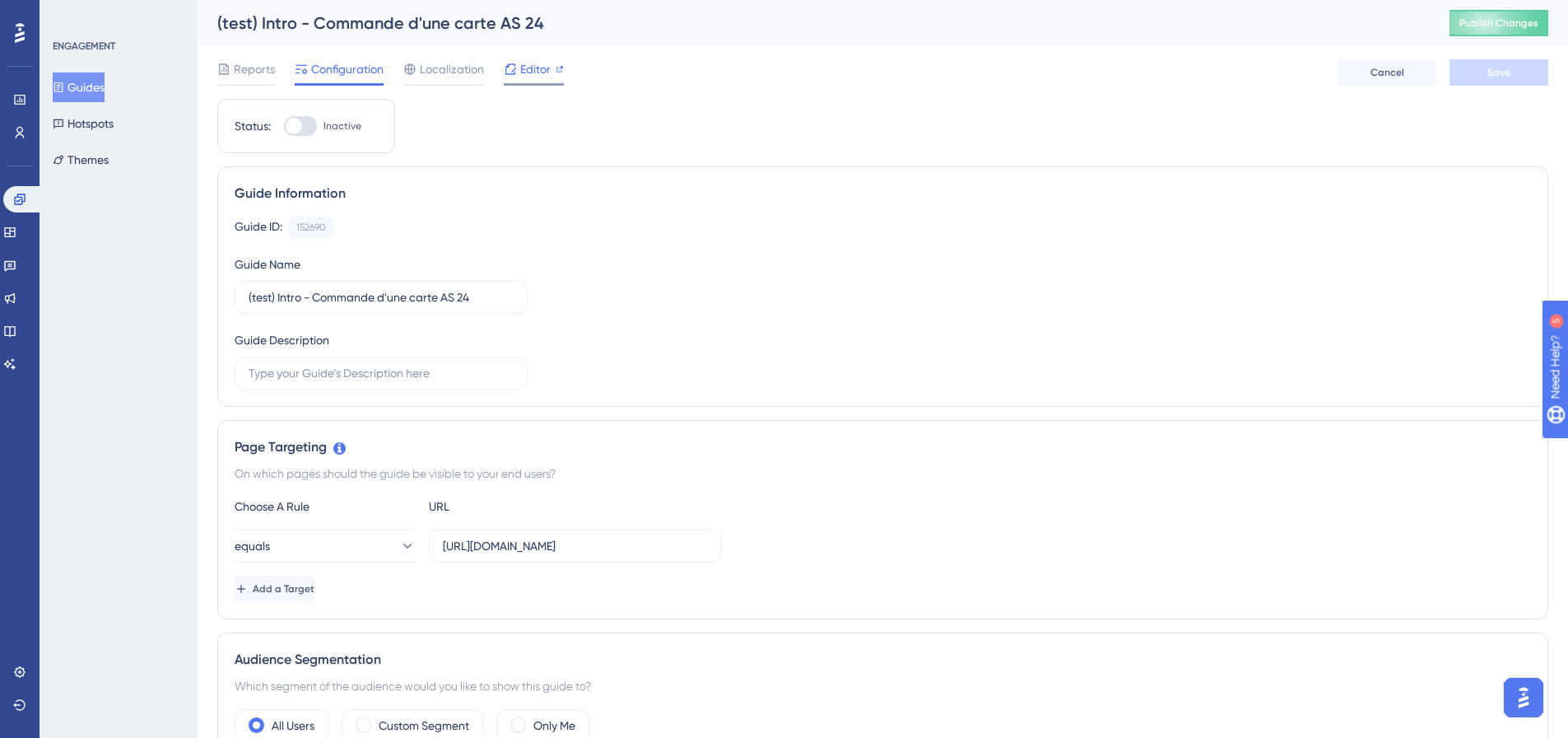
click at [522, 76] on span "Editor" at bounding box center [535, 69] width 31 height 20
